Goal: Task Accomplishment & Management: Use online tool/utility

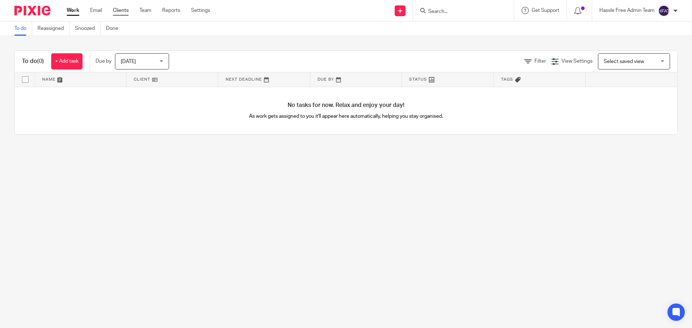
click at [121, 8] on link "Clients" at bounding box center [121, 10] width 16 height 7
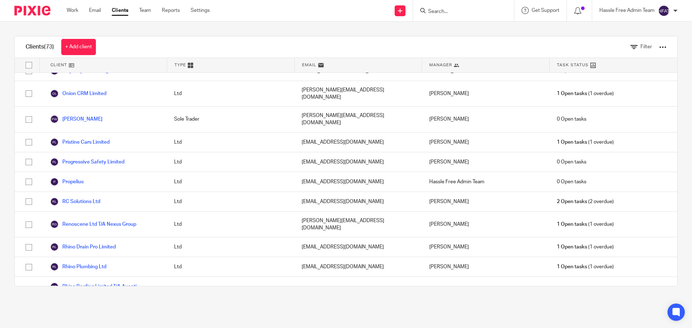
scroll to position [937, 0]
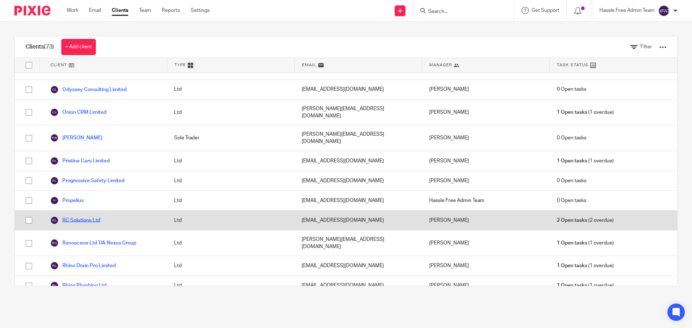
click at [93, 216] on link "RC Solutions Ltd" at bounding box center [75, 220] width 50 height 9
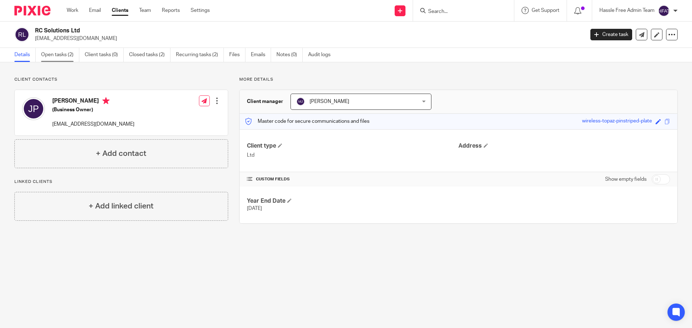
click at [67, 56] on link "Open tasks (2)" at bounding box center [60, 55] width 38 height 14
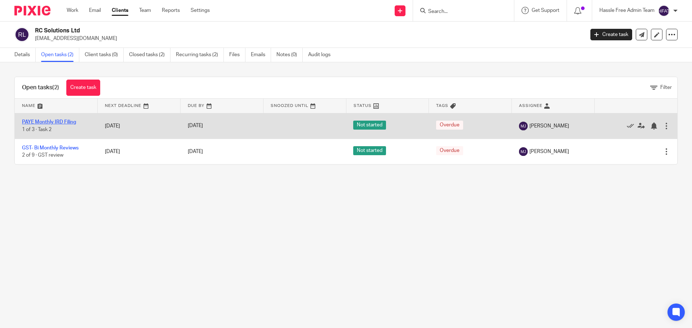
click at [66, 121] on link "PAYE Monthly IRD Filing" at bounding box center [49, 122] width 54 height 5
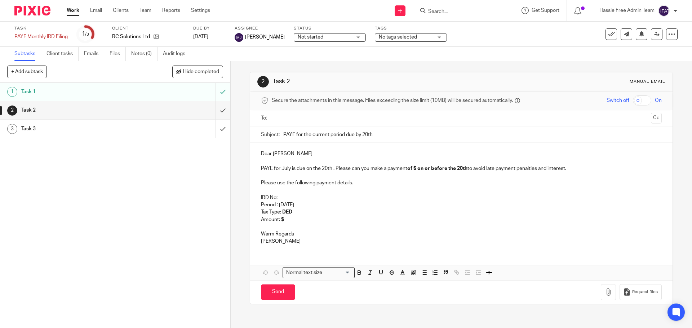
click at [297, 116] on input "text" at bounding box center [460, 118] width 373 height 8
click at [337, 119] on input "text" at bounding box center [491, 119] width 313 height 14
click at [373, 177] on p at bounding box center [461, 177] width 401 height 7
click at [418, 168] on strong "of $ on or before the 20th" at bounding box center [437, 170] width 60 height 5
click at [359, 136] on input "PAYE for the current period due by 20th" at bounding box center [472, 136] width 378 height 16
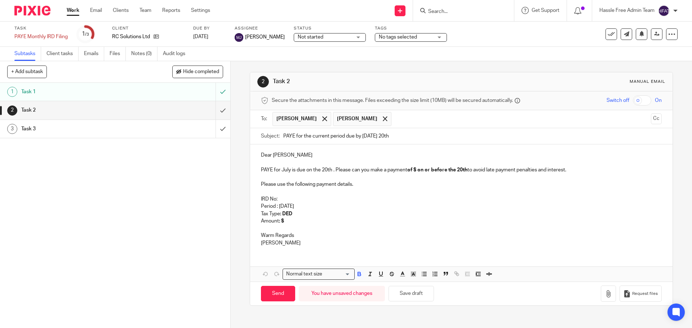
type input "PAYE for the current period due by [DATE] 20th"
click at [289, 198] on p "IRD No:" at bounding box center [461, 199] width 401 height 7
